Goal: Transaction & Acquisition: Purchase product/service

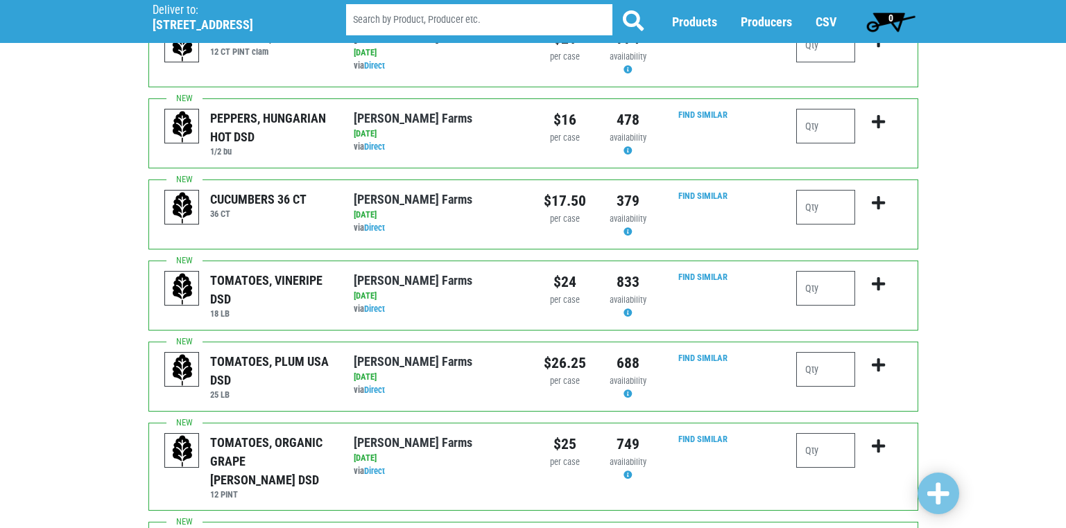
scroll to position [139, 0]
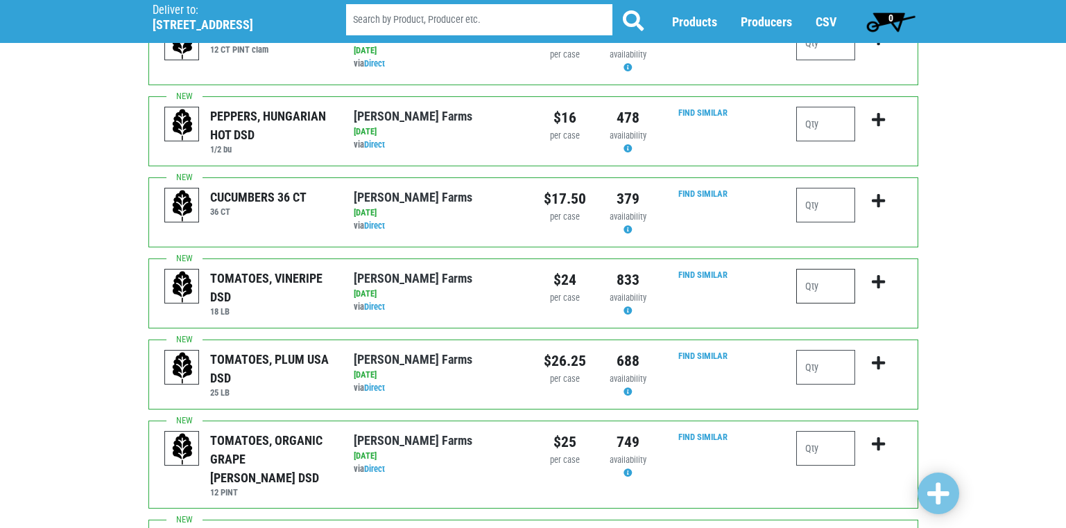
click at [814, 285] on input "number" at bounding box center [825, 286] width 59 height 35
type input "2"
click at [815, 372] on input "number" at bounding box center [825, 367] width 59 height 35
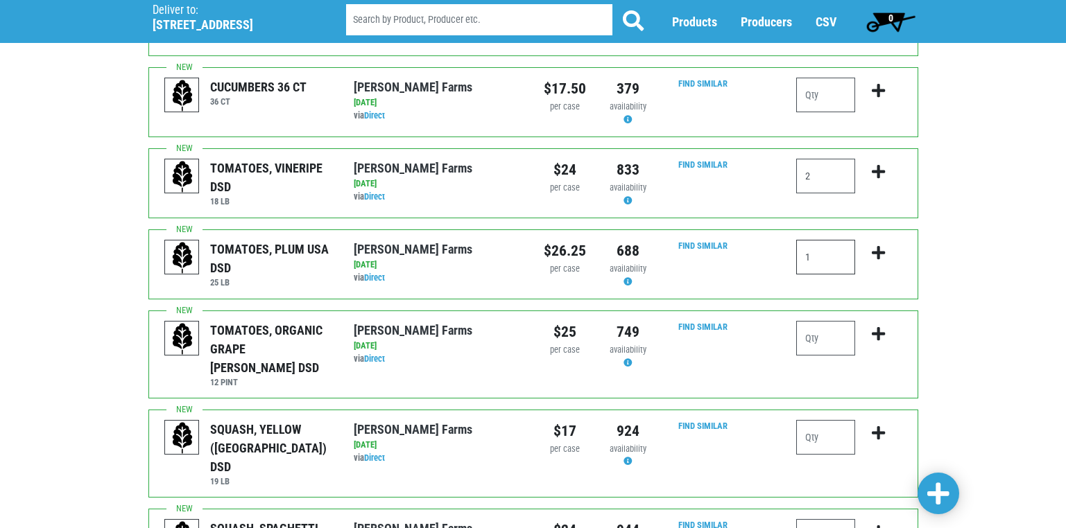
scroll to position [277, 0]
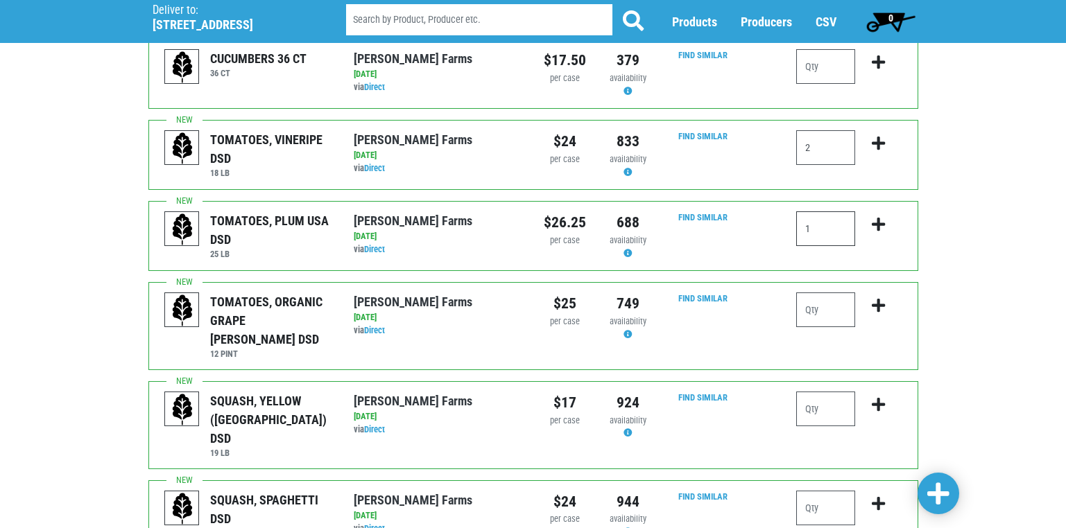
type input "1"
click at [813, 397] on input "number" at bounding box center [825, 409] width 59 height 35
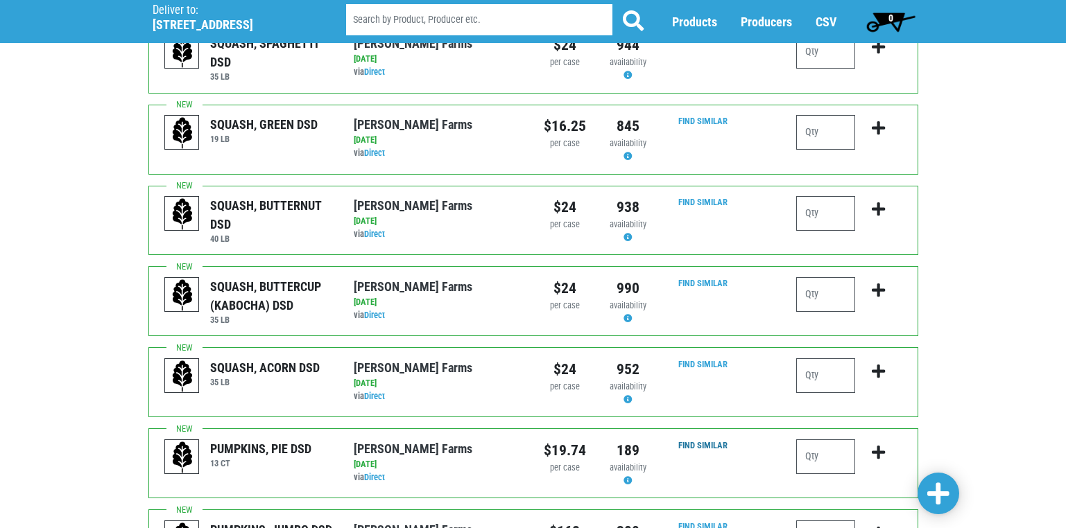
scroll to position [763, 0]
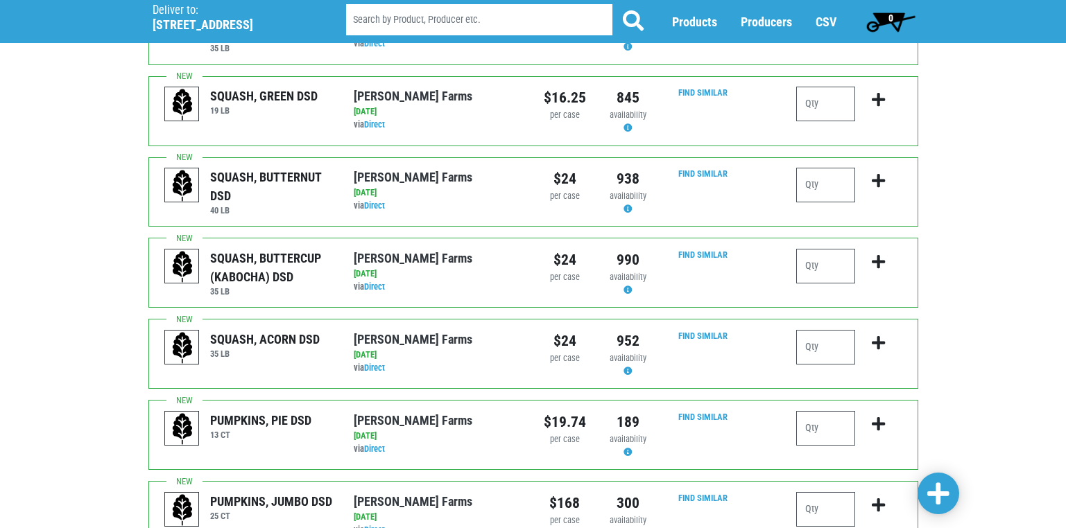
type input "1"
click at [813, 411] on input "number" at bounding box center [825, 428] width 59 height 35
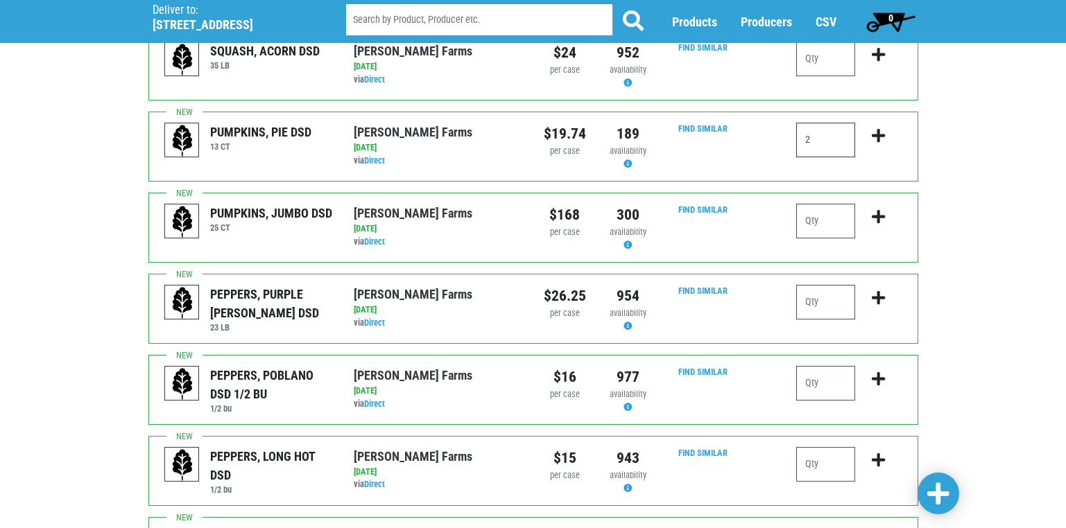
scroll to position [1109, 0]
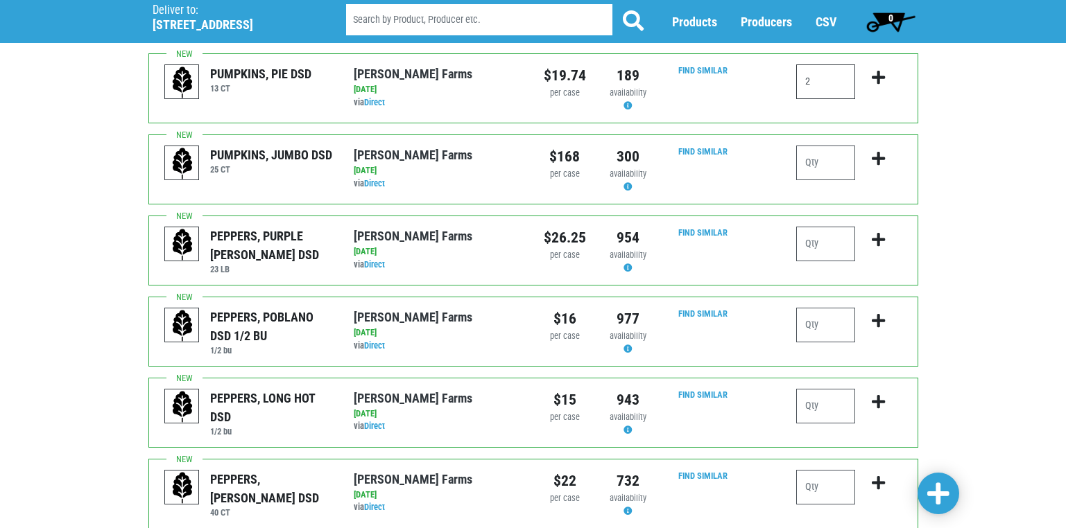
type input "2"
click at [821, 308] on input "number" at bounding box center [825, 325] width 59 height 35
type input "1"
click at [813, 389] on input "number" at bounding box center [825, 406] width 59 height 35
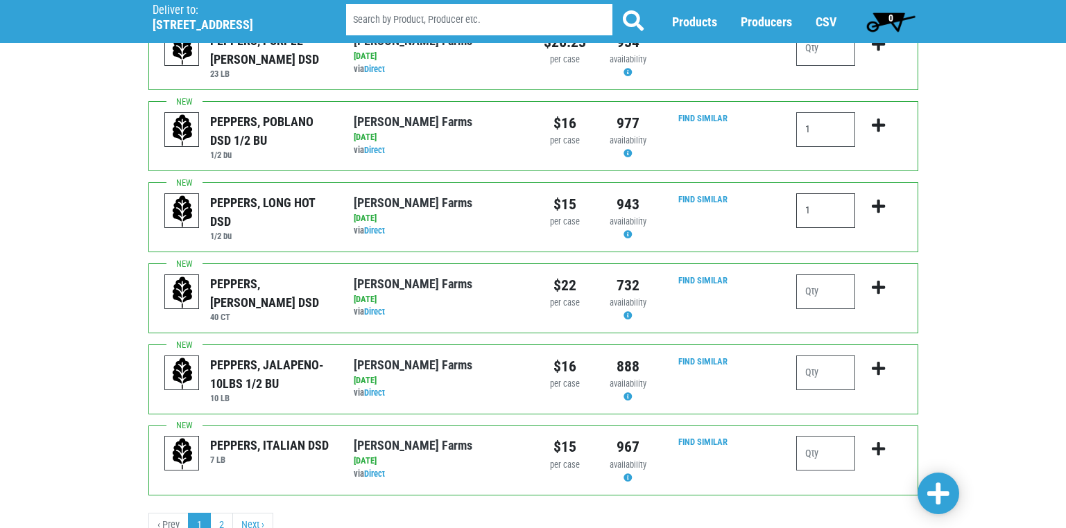
scroll to position [1317, 0]
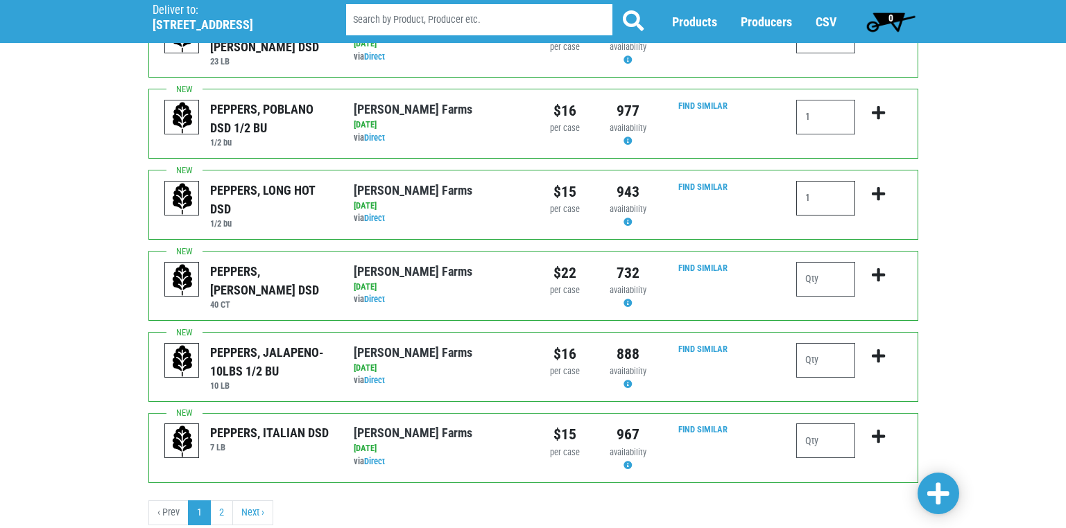
type input "1"
click at [813, 343] on input "number" at bounding box center [825, 360] width 59 height 35
type input "1"
click at [814, 424] on input "number" at bounding box center [825, 441] width 59 height 35
type input "1"
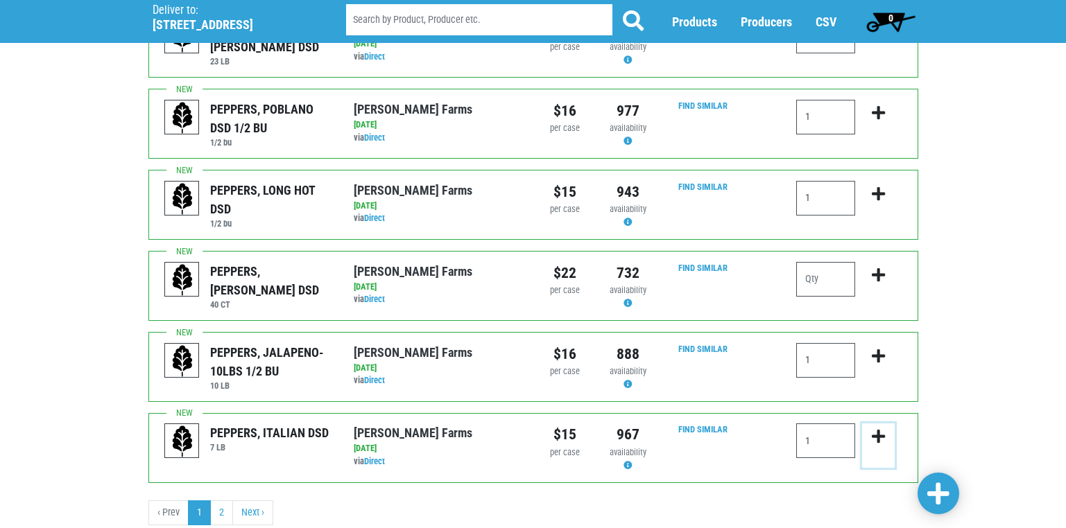
click at [887, 429] on button "submit" at bounding box center [878, 446] width 33 height 44
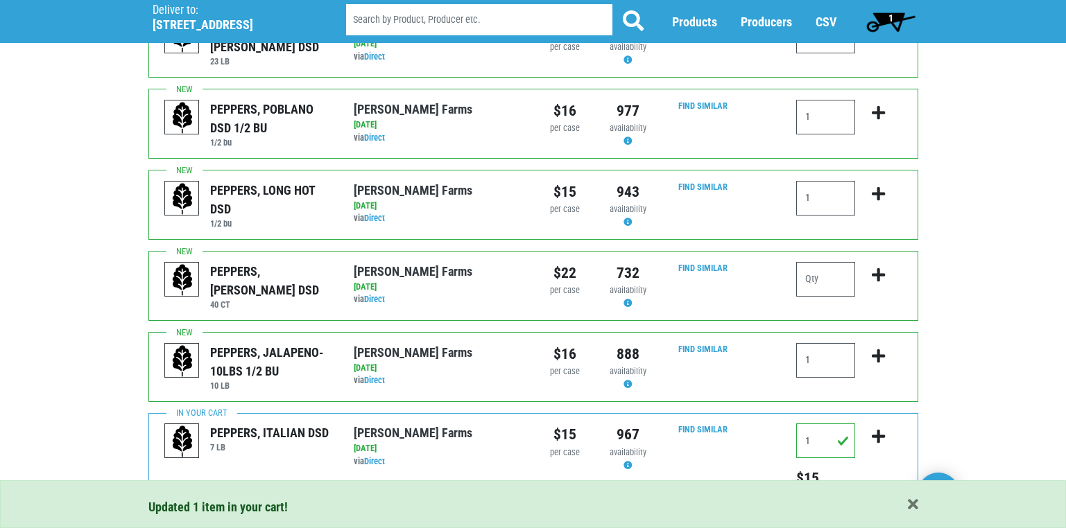
click at [908, 506] on span "button" at bounding box center [912, 505] width 10 height 15
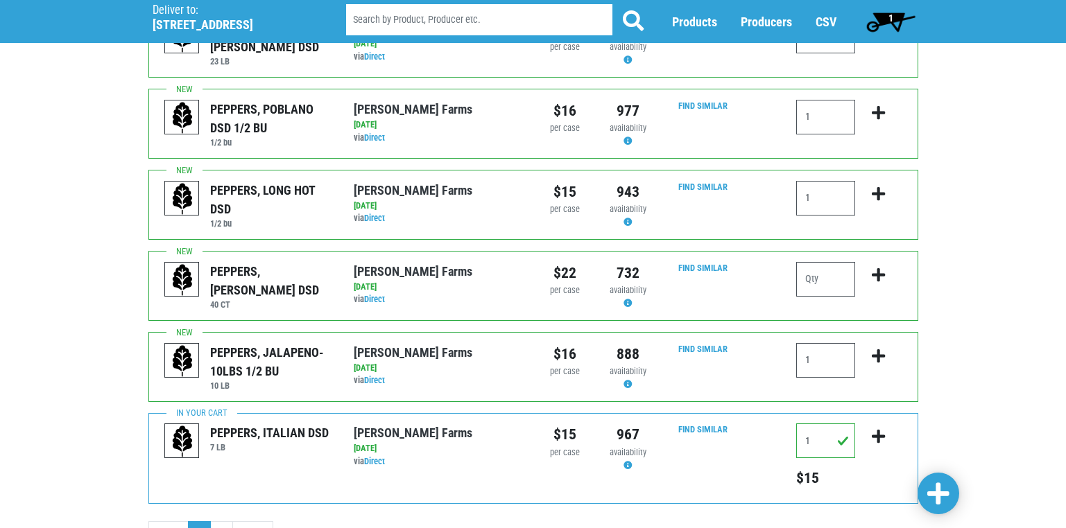
click at [933, 489] on span at bounding box center [938, 494] width 22 height 25
click at [937, 493] on span at bounding box center [938, 494] width 22 height 25
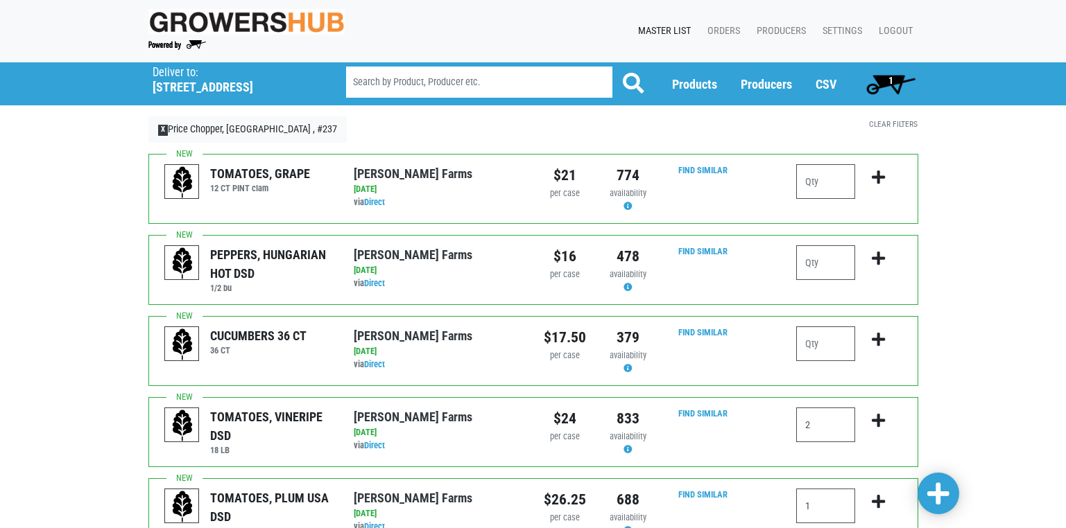
scroll to position [69, 0]
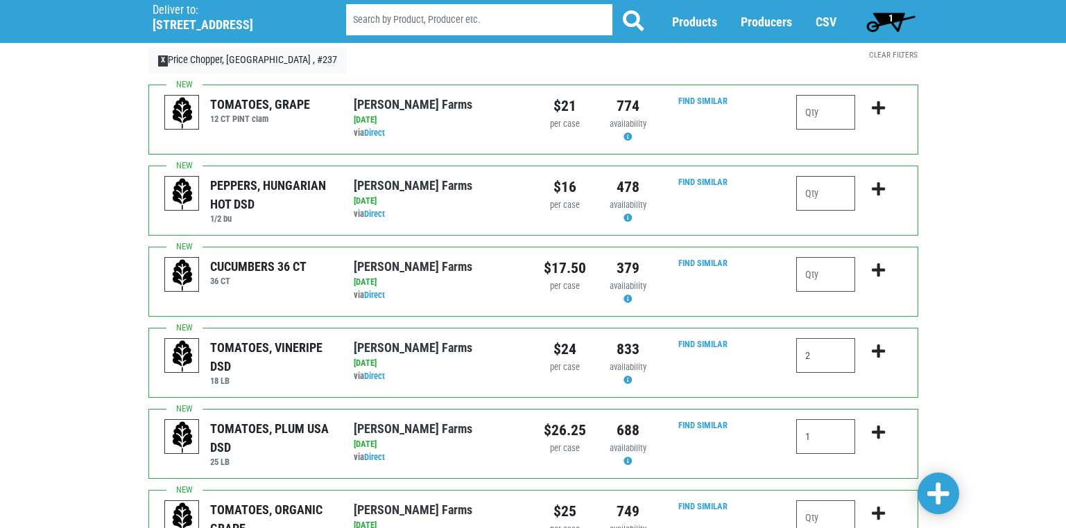
click at [934, 487] on span at bounding box center [938, 494] width 22 height 25
drag, startPoint x: 935, startPoint y: 486, endPoint x: 958, endPoint y: 247, distance: 239.6
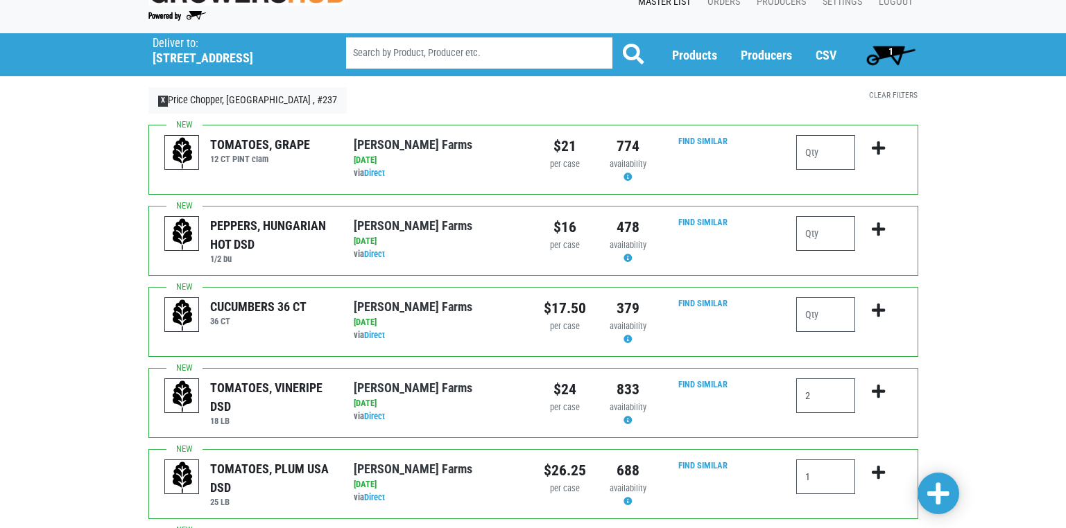
scroll to position [0, 0]
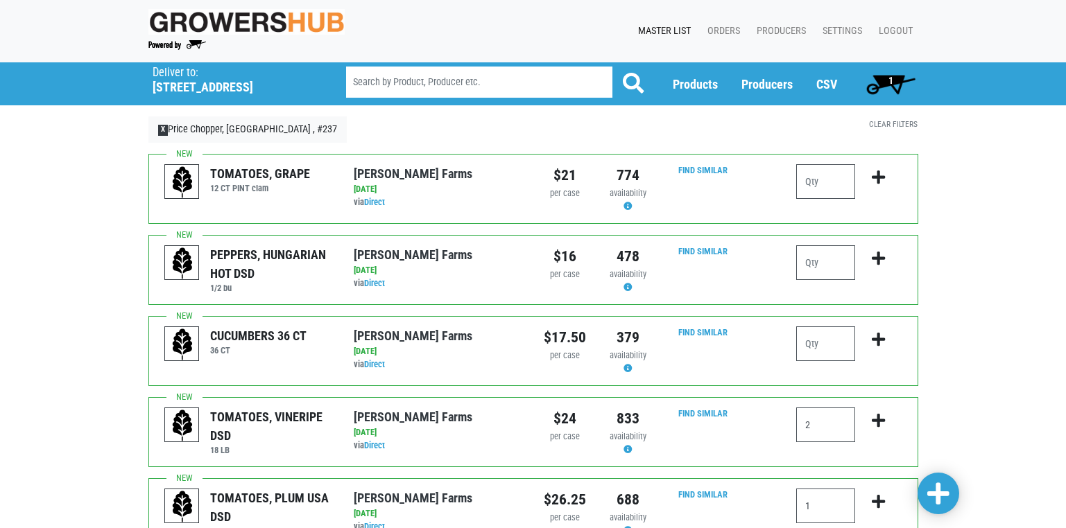
click at [889, 84] on span "1" at bounding box center [890, 80] width 5 height 11
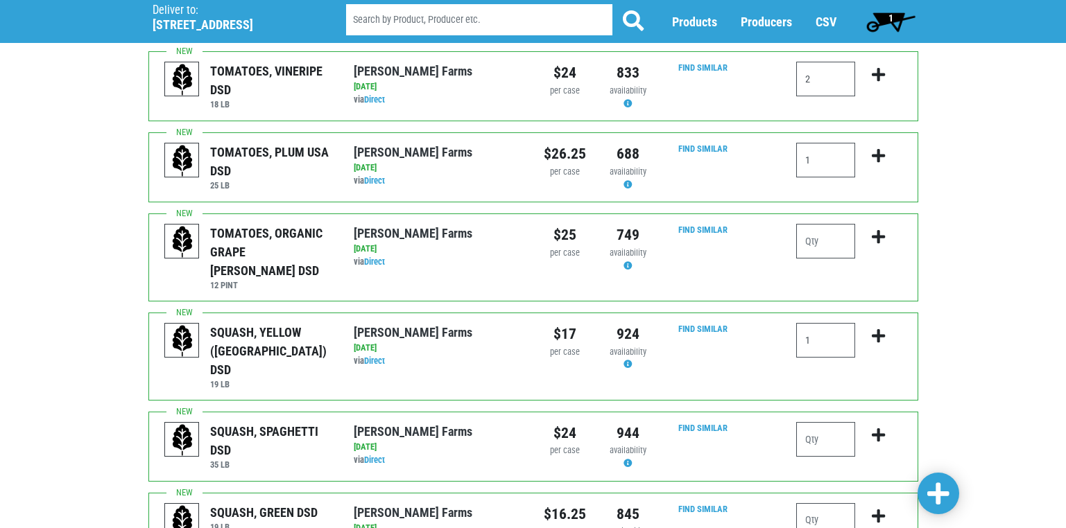
scroll to position [347, 0]
click at [941, 491] on span at bounding box center [938, 494] width 22 height 25
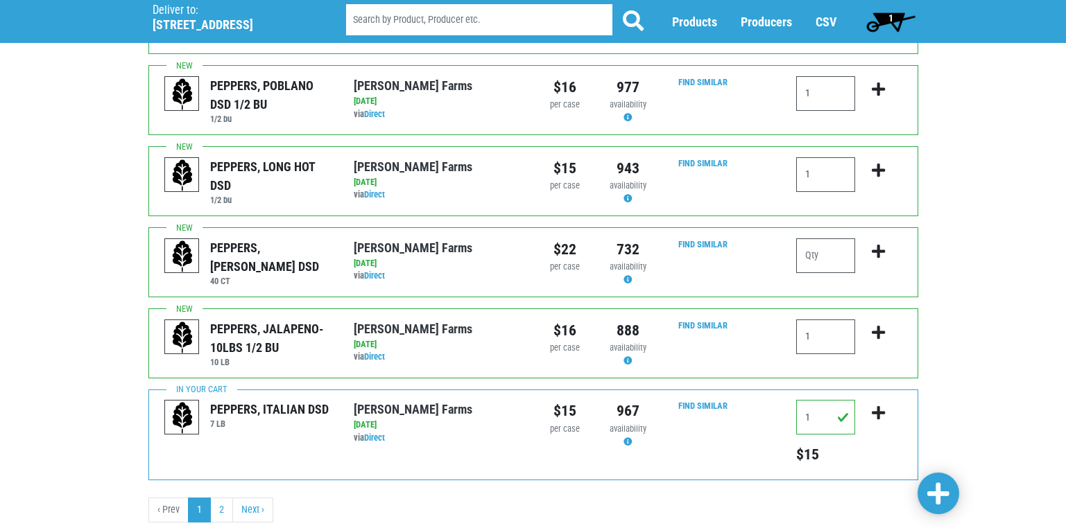
scroll to position [1345, 0]
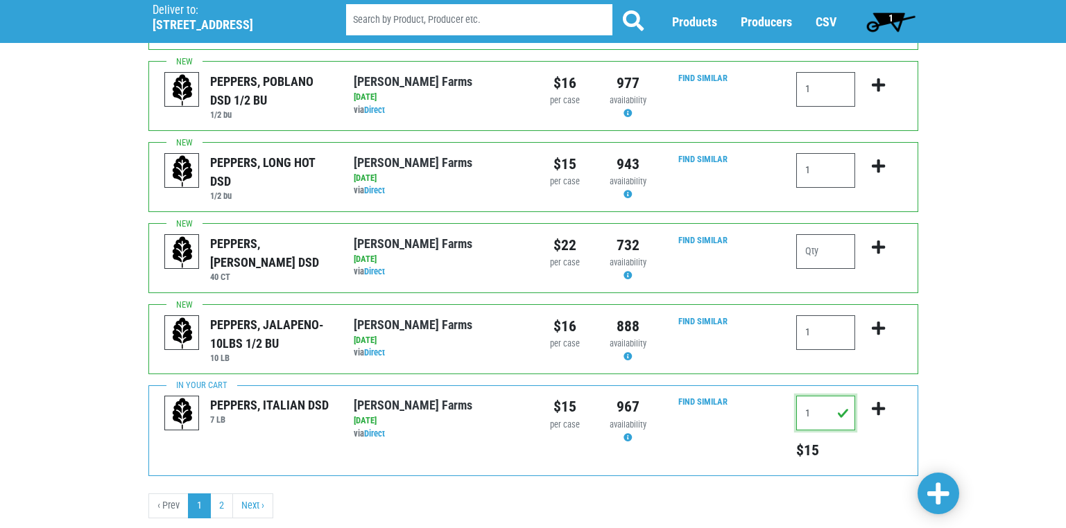
click at [842, 396] on input "1" at bounding box center [825, 413] width 59 height 35
click at [890, 19] on span "1" at bounding box center [890, 17] width 5 height 11
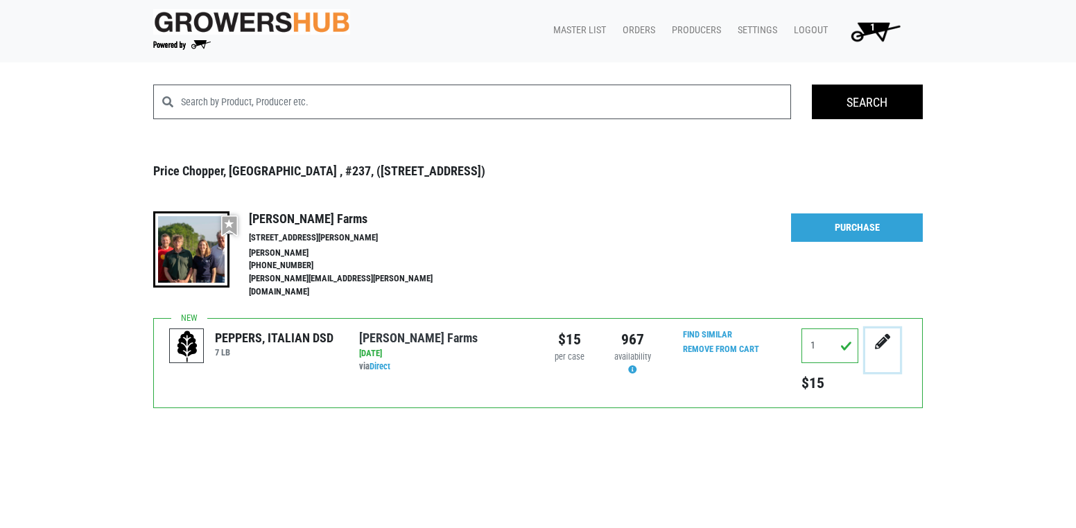
click at [878, 334] on icon "submit" at bounding box center [882, 341] width 15 height 15
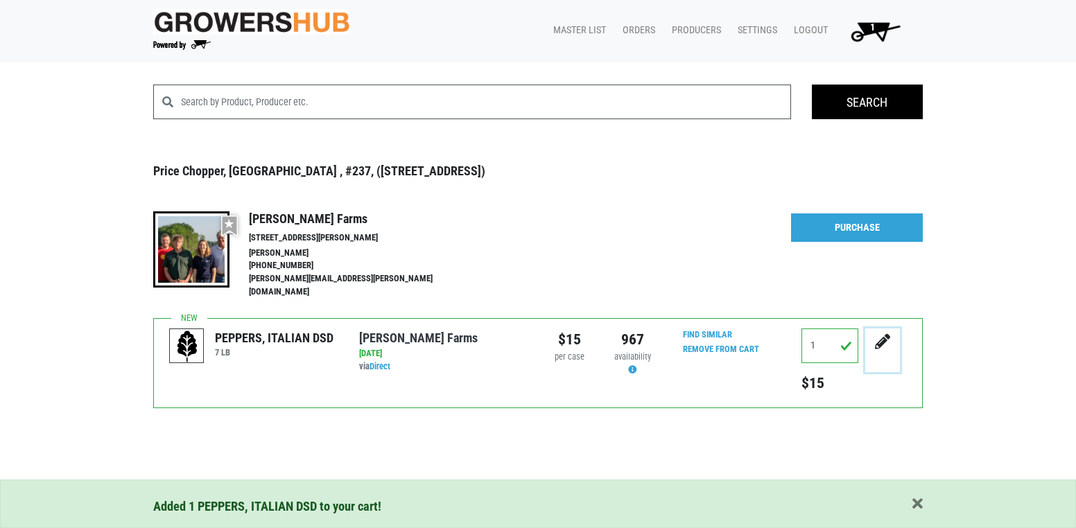
click at [880, 334] on icon "submit" at bounding box center [882, 341] width 15 height 15
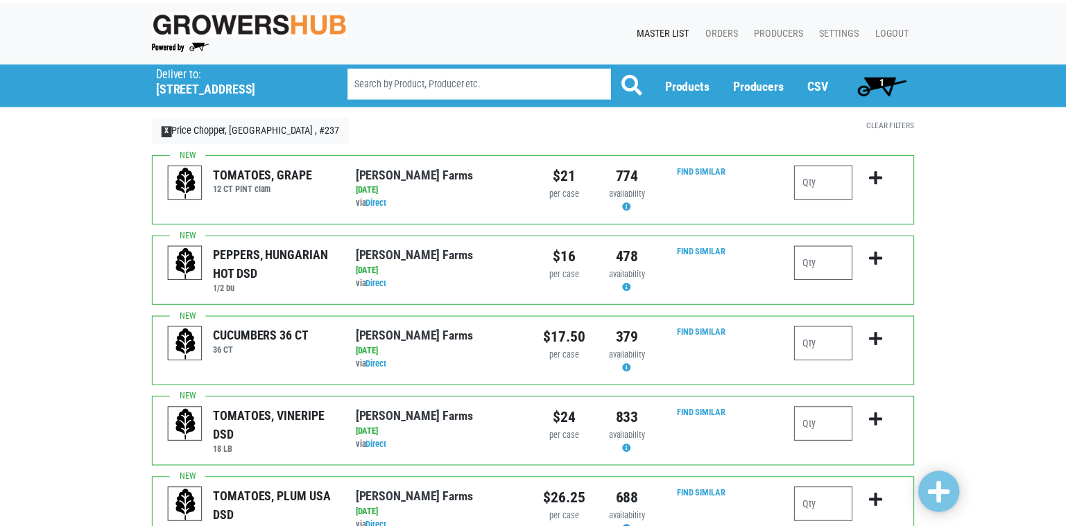
scroll to position [1309, 0]
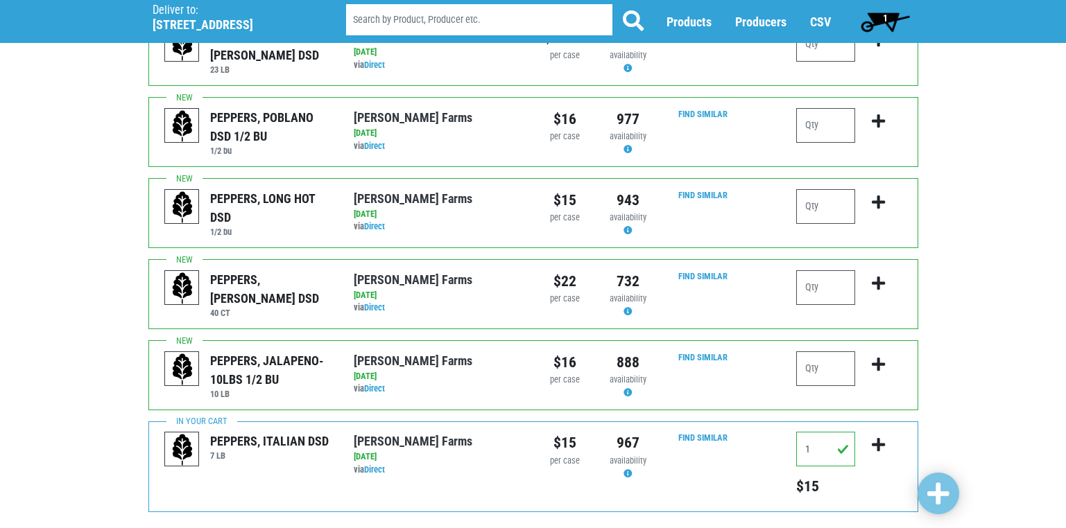
click at [841, 432] on input "1" at bounding box center [825, 449] width 59 height 35
click at [844, 432] on input "1" at bounding box center [825, 449] width 59 height 35
click at [885, 432] on button "submit" at bounding box center [878, 454] width 33 height 44
click at [883, 437] on icon "submit" at bounding box center [877, 444] width 13 height 15
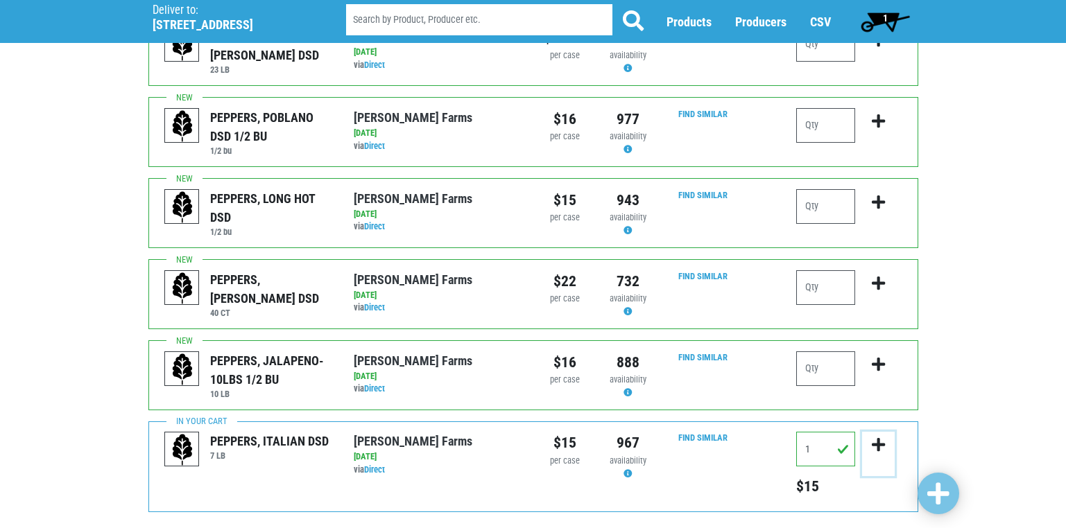
click at [878, 437] on icon "submit" at bounding box center [877, 444] width 13 height 15
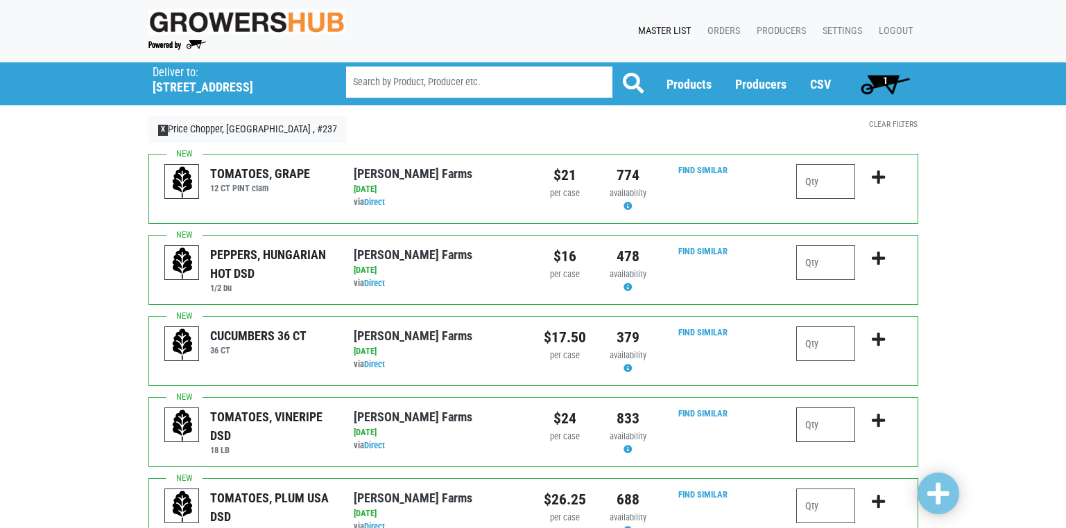
click at [815, 431] on input "number" at bounding box center [825, 425] width 59 height 35
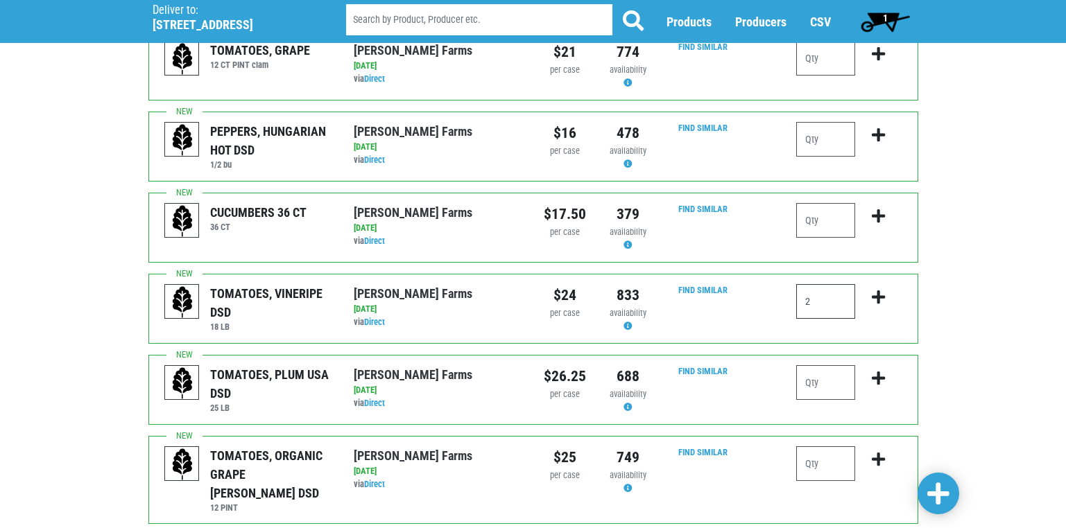
scroll to position [277, 0]
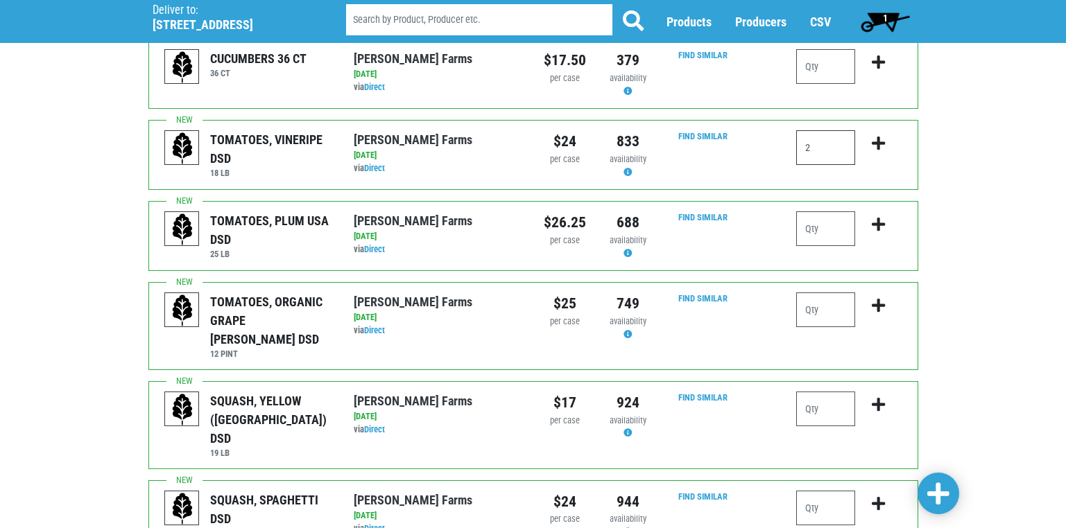
type input "2"
click at [810, 227] on input "number" at bounding box center [825, 228] width 59 height 35
type input "1"
click at [817, 394] on input "number" at bounding box center [825, 409] width 59 height 35
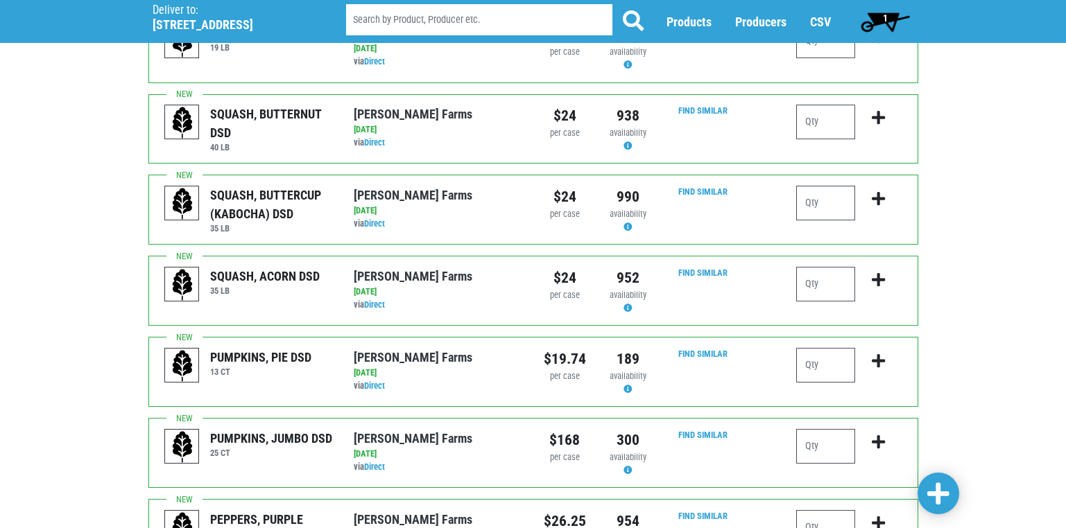
scroll to position [832, 0]
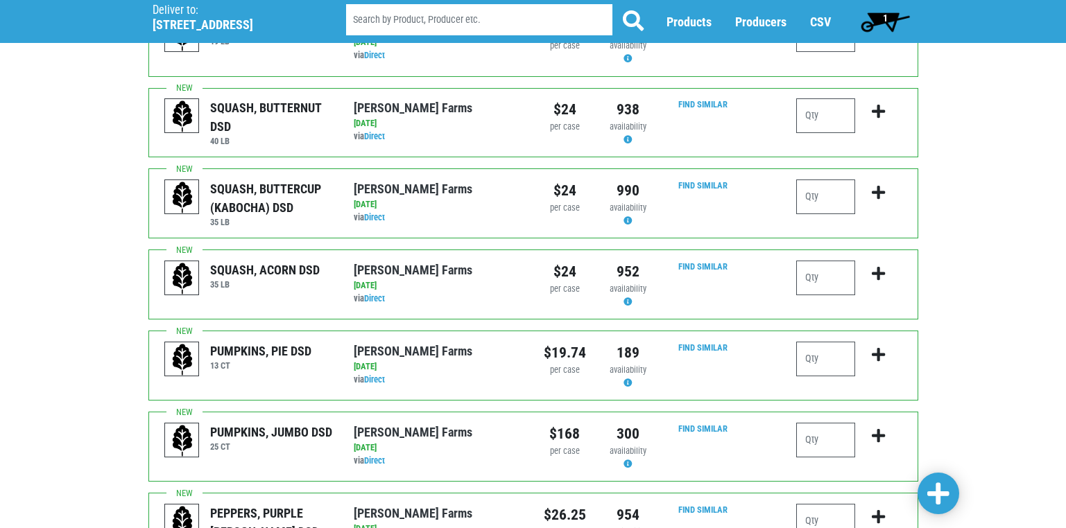
type input "1"
click at [813, 342] on input "number" at bounding box center [825, 359] width 59 height 35
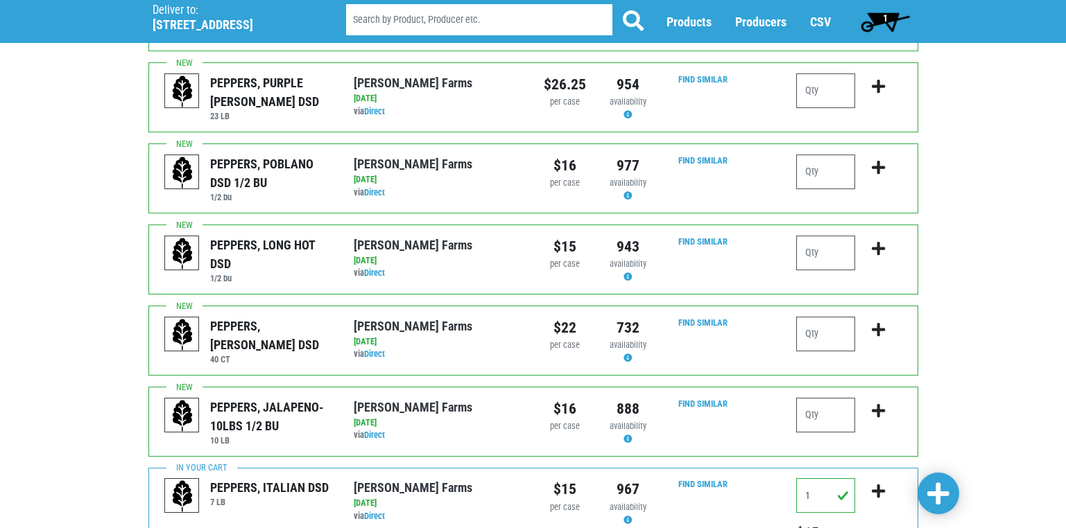
scroll to position [1317, 0]
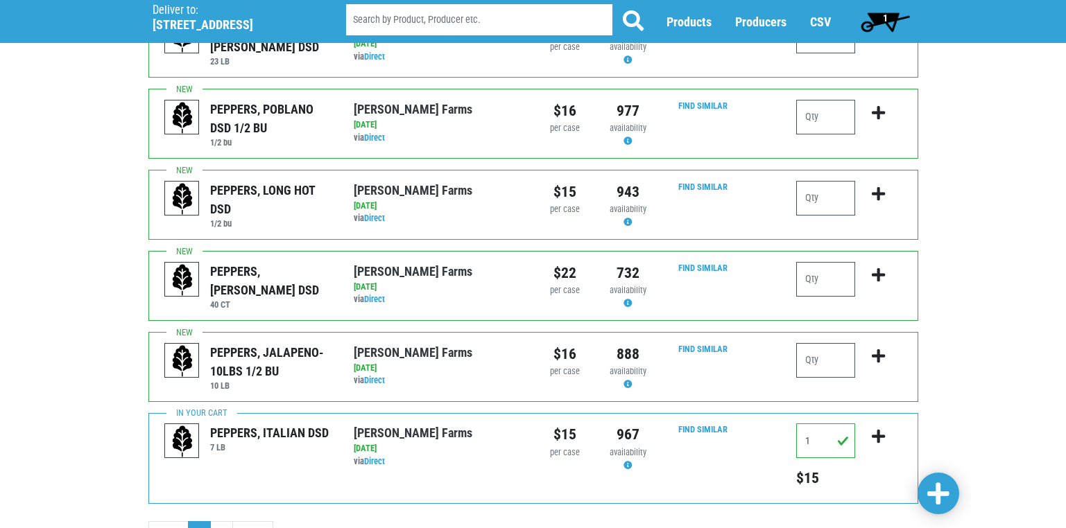
type input "2"
click at [813, 100] on input "number" at bounding box center [825, 117] width 59 height 35
type input "1"
click at [813, 181] on input "number" at bounding box center [825, 198] width 59 height 35
type input "1"
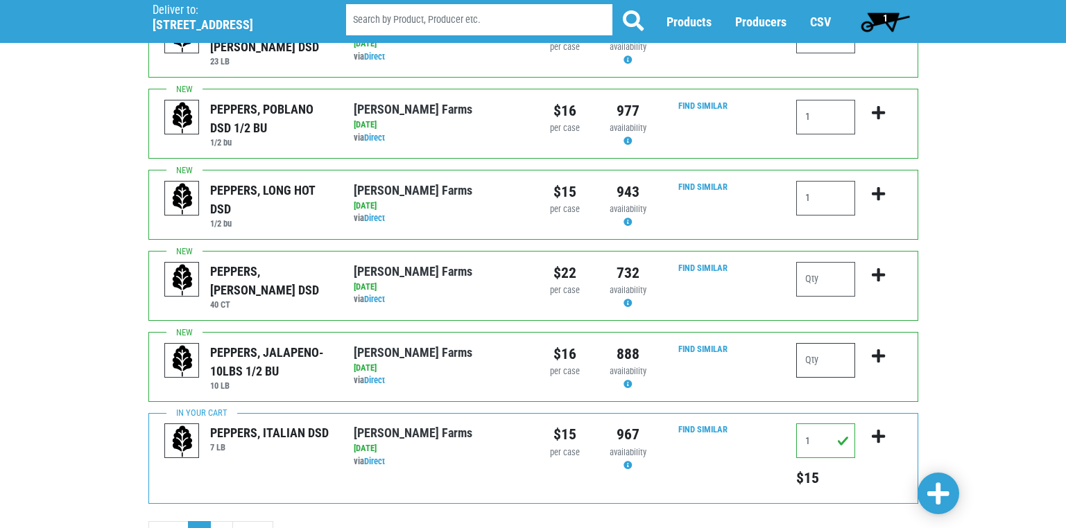
click at [808, 343] on input "number" at bounding box center [825, 360] width 59 height 35
type input "1"
click at [939, 491] on span at bounding box center [938, 494] width 22 height 25
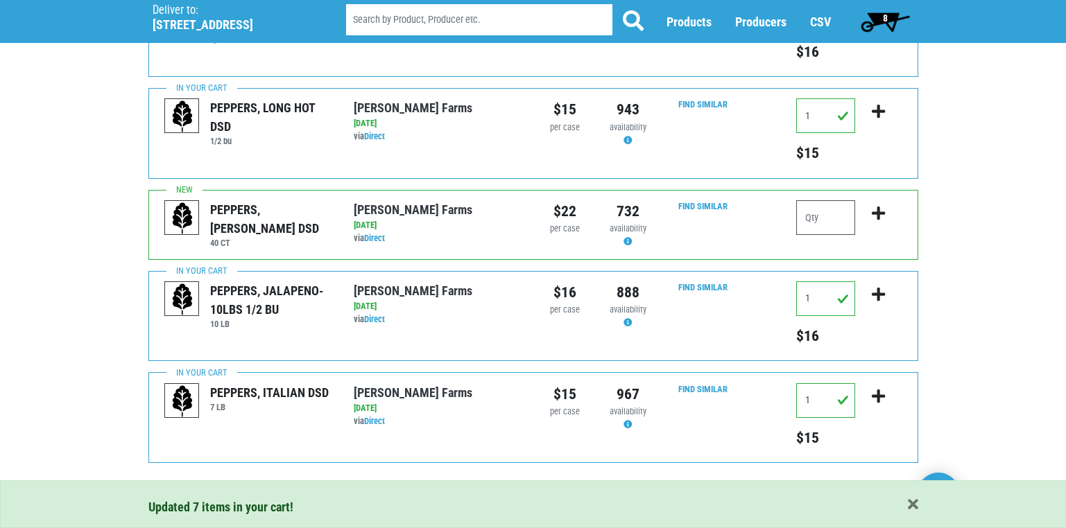
scroll to position [1489, 0]
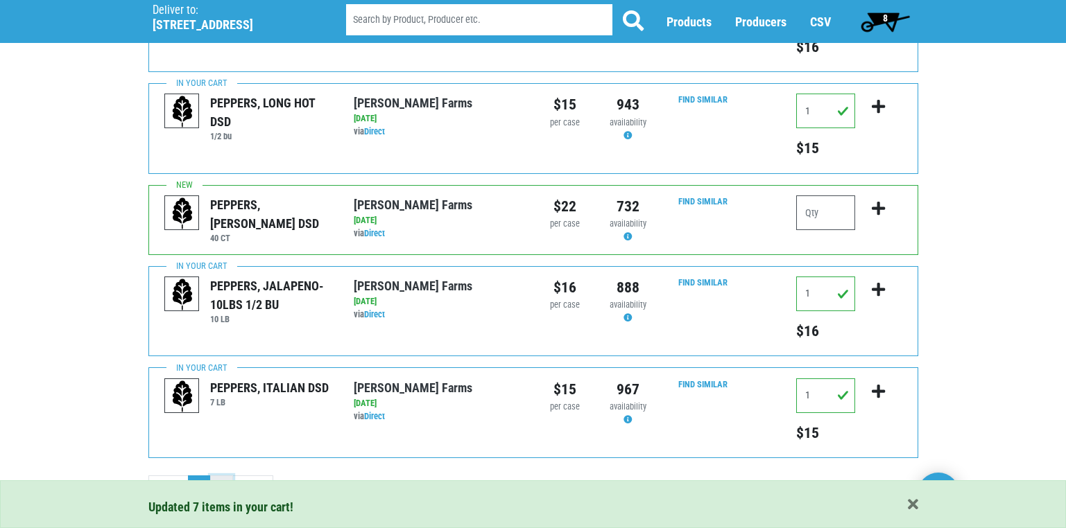
click at [227, 476] on link "2" at bounding box center [221, 488] width 23 height 25
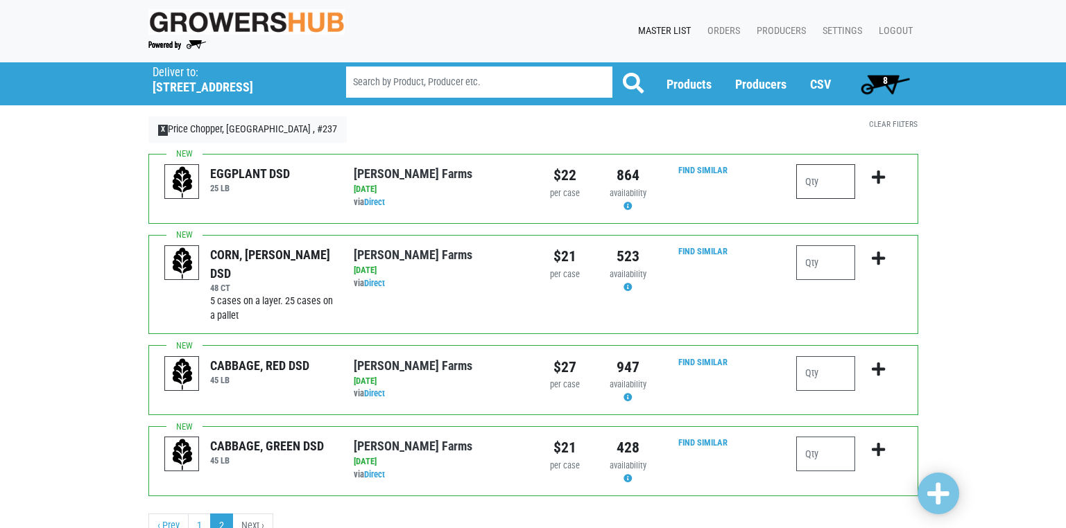
click at [814, 182] on input "number" at bounding box center [825, 181] width 59 height 35
type input "1"
click at [818, 265] on input "number" at bounding box center [825, 262] width 59 height 35
type input "4"
click at [820, 459] on input "number" at bounding box center [825, 454] width 59 height 35
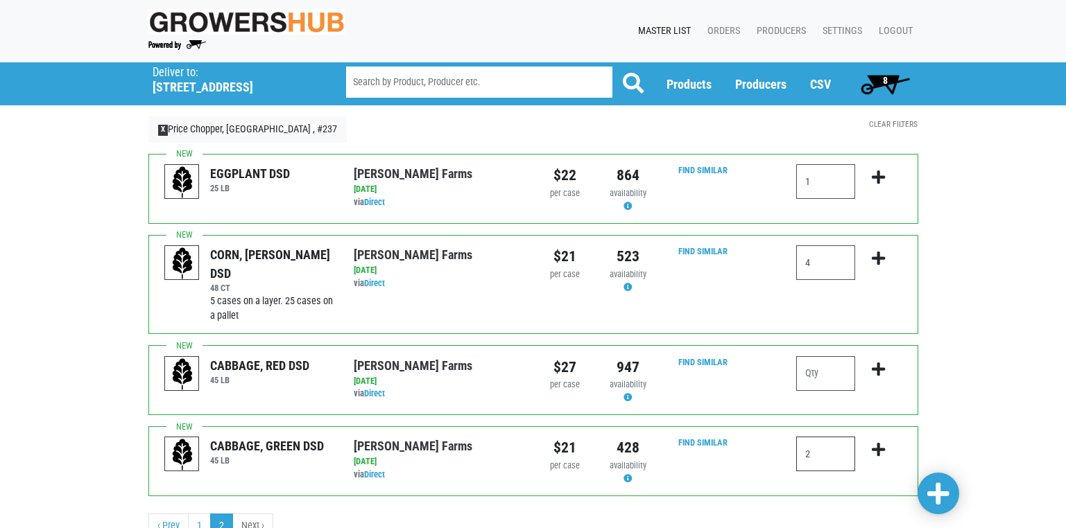
type input "2"
click at [936, 492] on span at bounding box center [938, 494] width 22 height 25
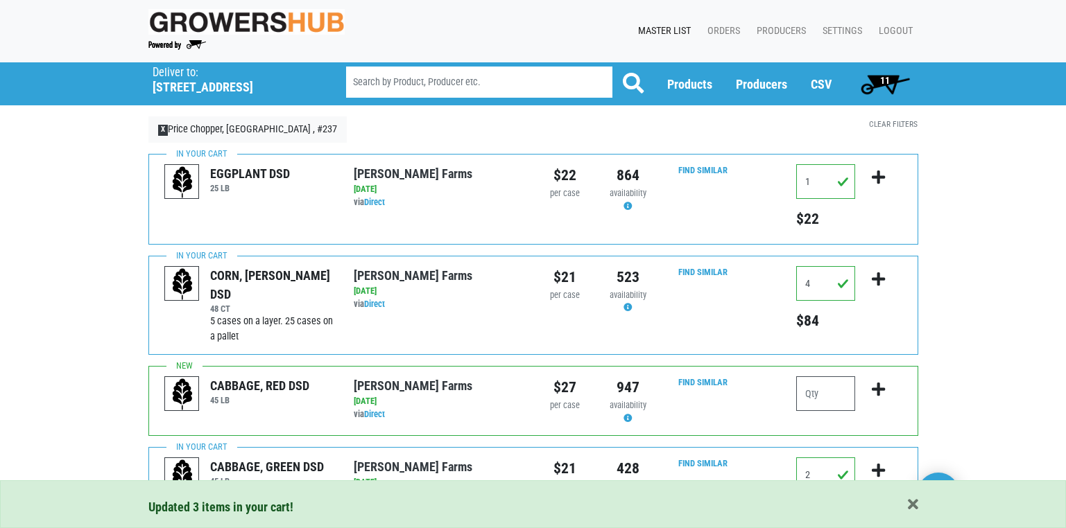
click at [890, 85] on span "11" at bounding box center [885, 84] width 62 height 28
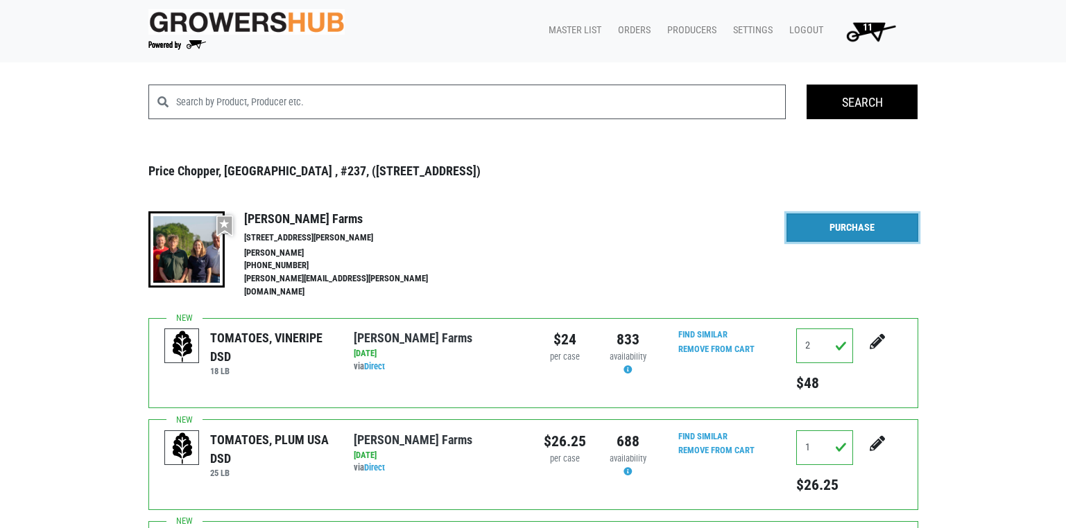
click at [874, 236] on link "Purchase" at bounding box center [852, 228] width 132 height 29
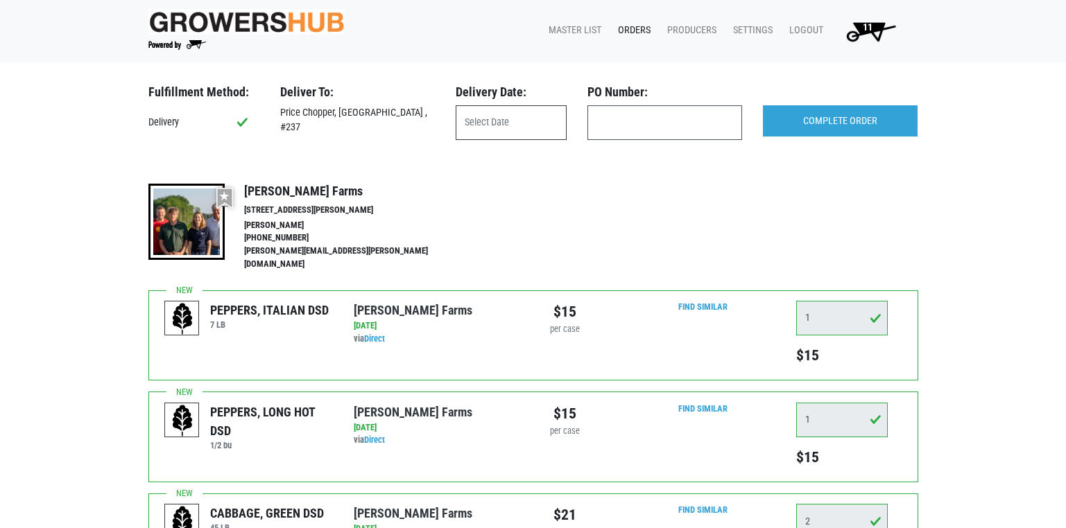
click at [480, 119] on input "text" at bounding box center [510, 122] width 111 height 35
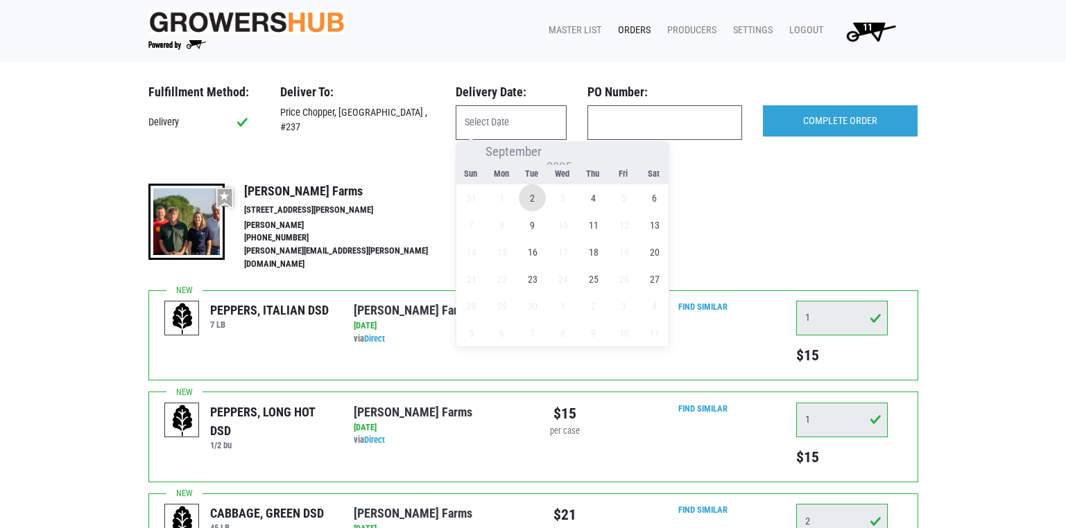
click at [530, 200] on span "2" at bounding box center [532, 197] width 27 height 27
type input "2025-09-02"
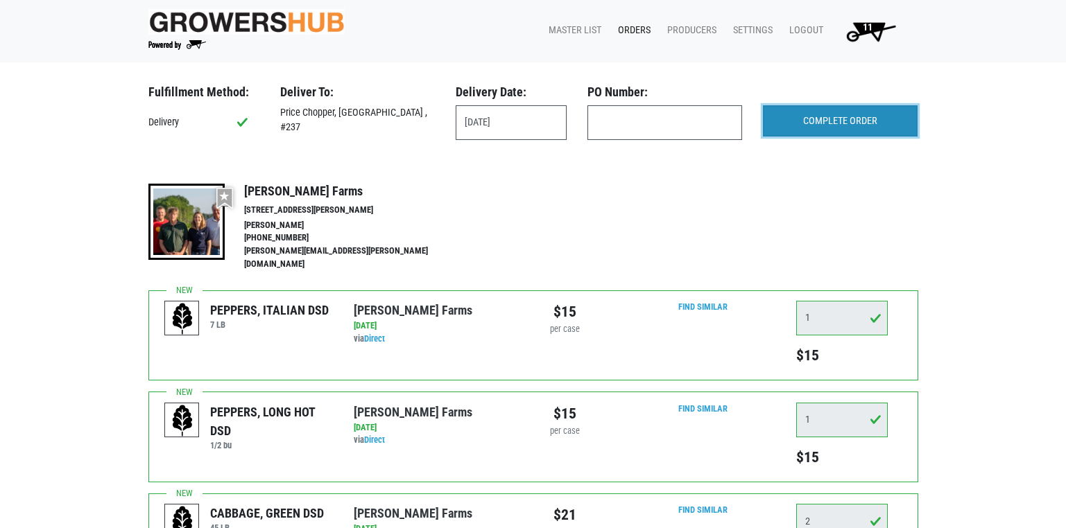
click at [860, 126] on input "COMPLETE ORDER" at bounding box center [840, 121] width 155 height 32
